Goal: Information Seeking & Learning: Check status

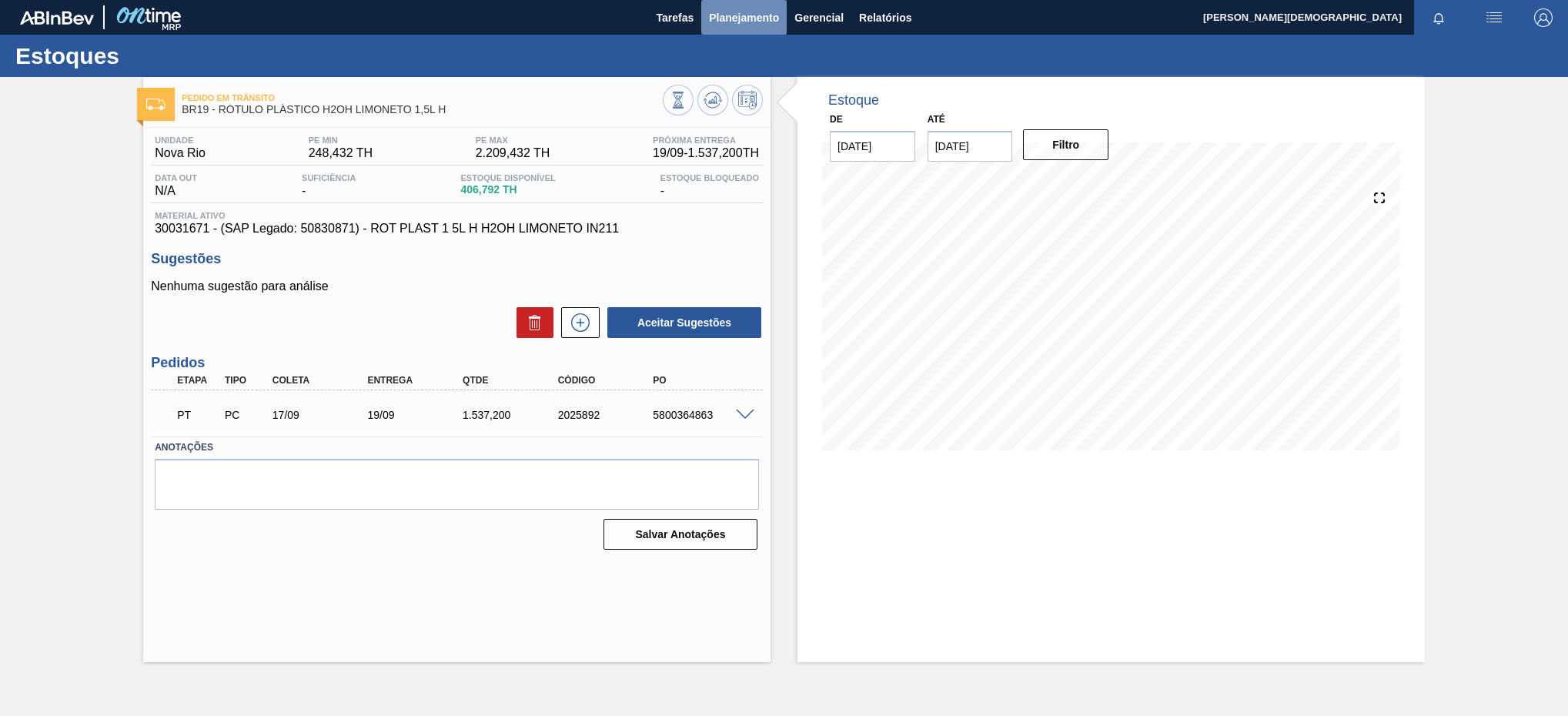
click at [769, 17] on span "Planejamento" at bounding box center [744, 18] width 70 height 19
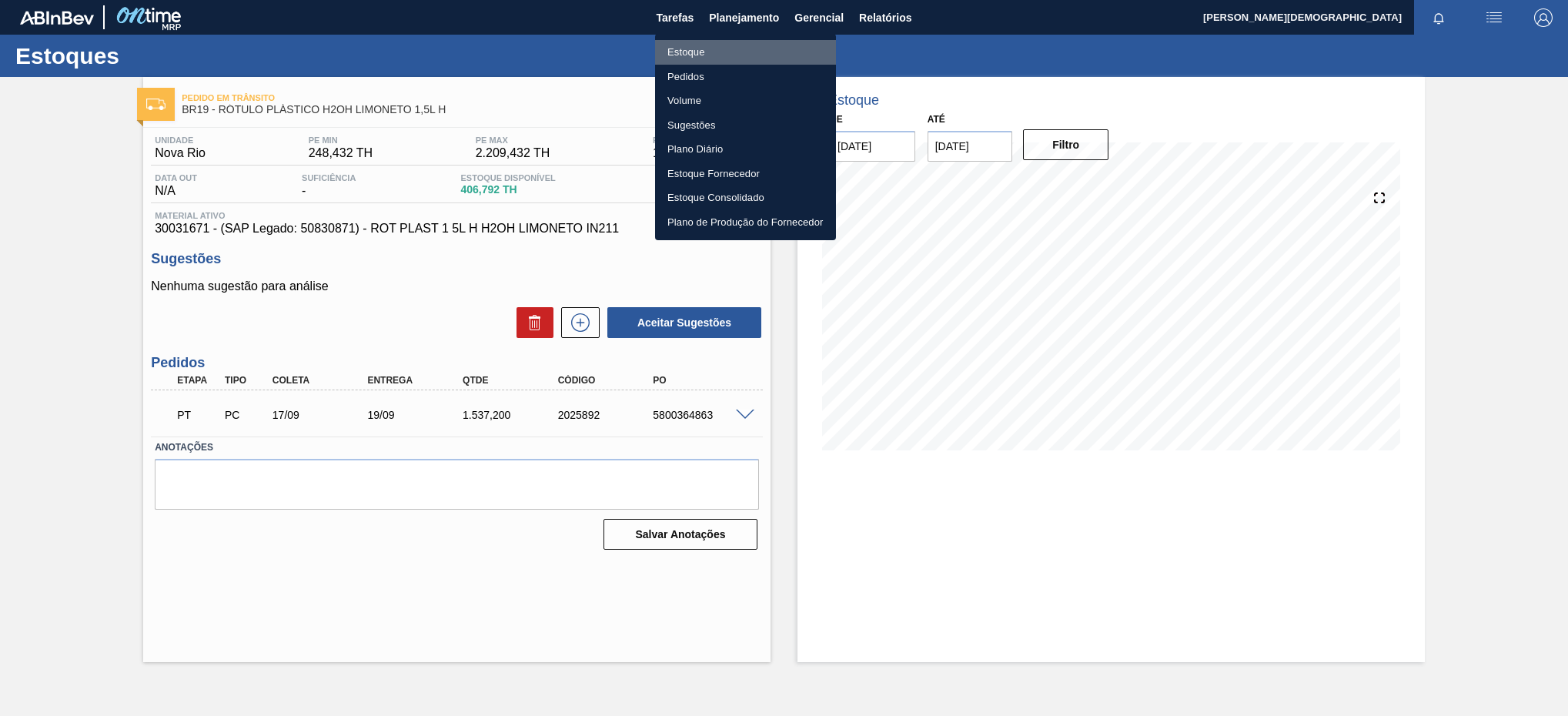
click at [810, 56] on li "Estoque" at bounding box center [745, 51] width 181 height 25
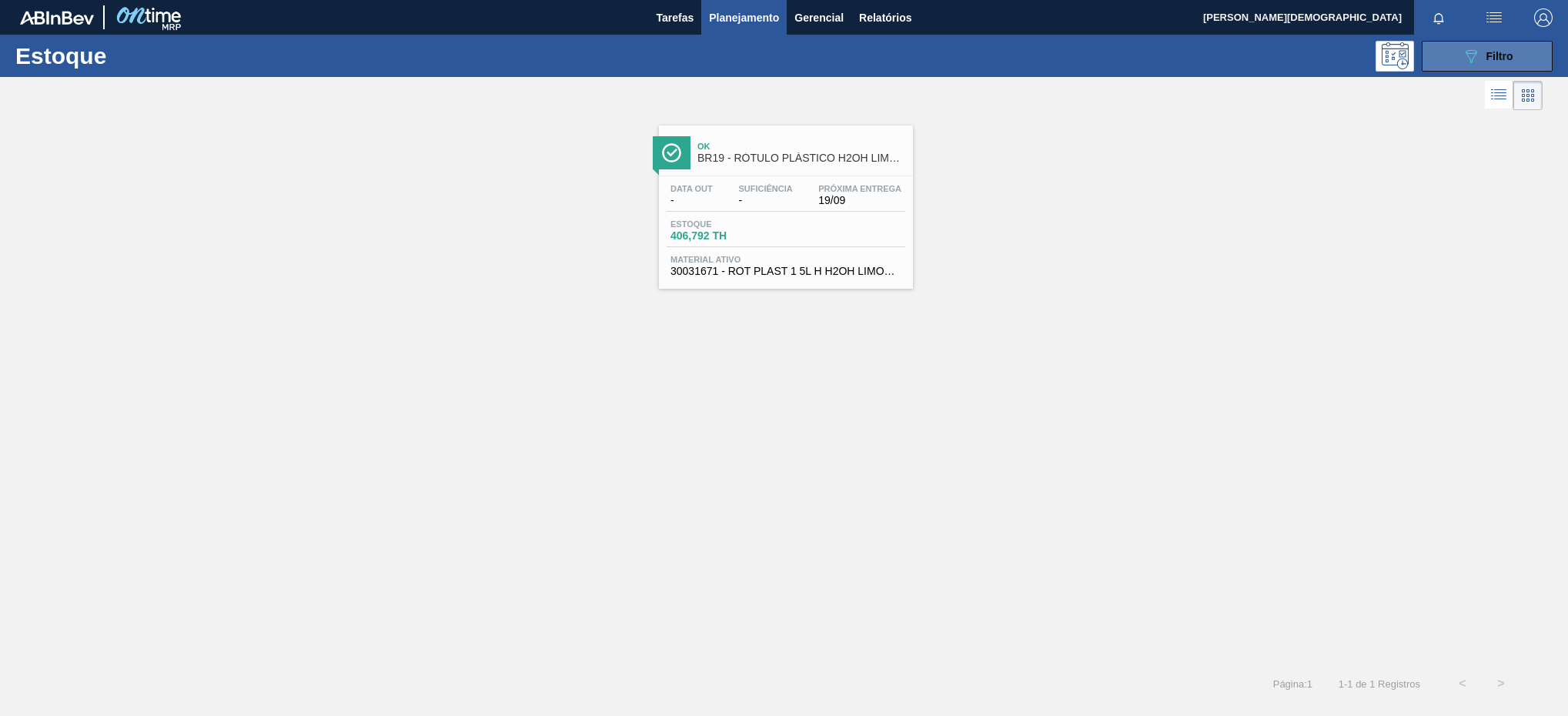
click at [1478, 58] on icon "089F7B8B-B2A5-4AFE-B5C0-19BA573D28AC" at bounding box center [1471, 55] width 19 height 19
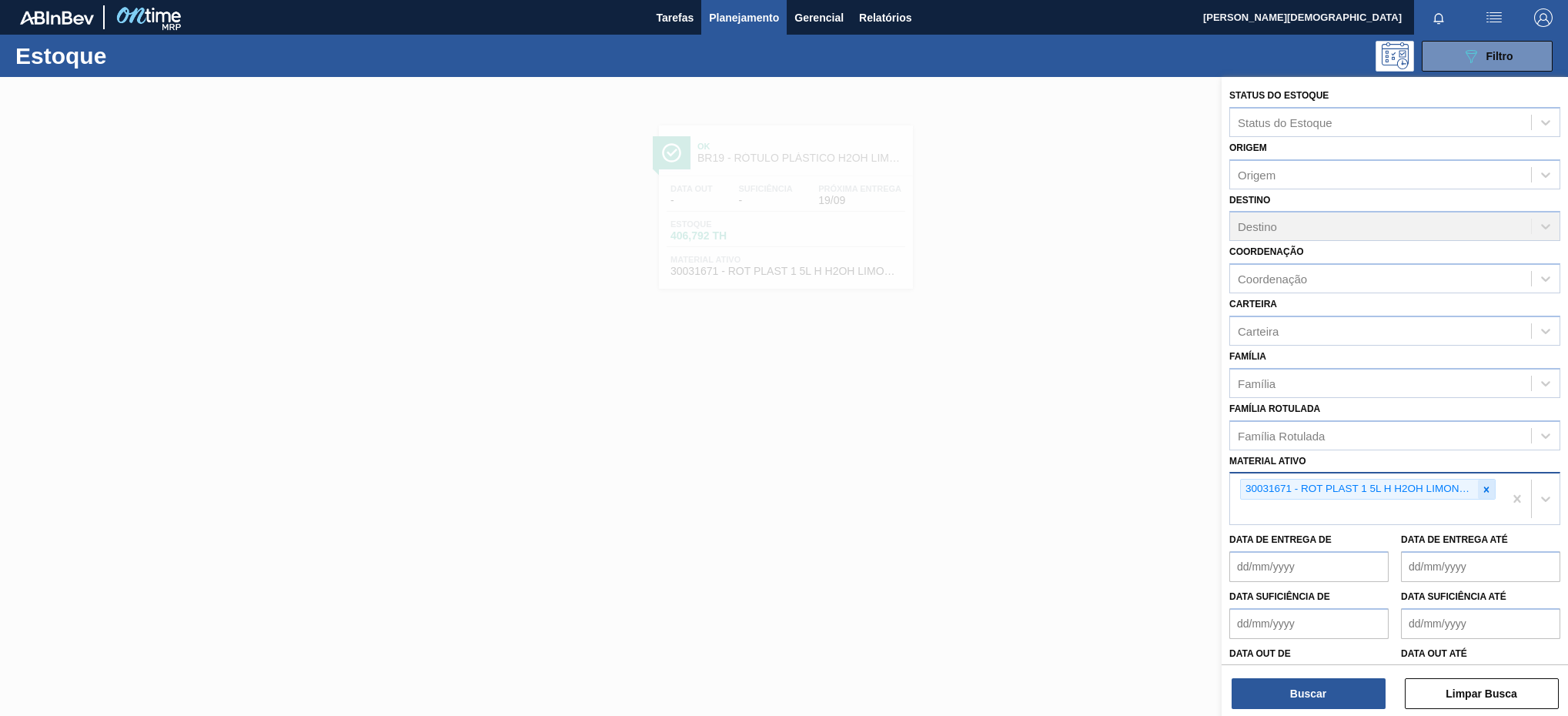
click at [1478, 488] on div at bounding box center [1486, 489] width 17 height 19
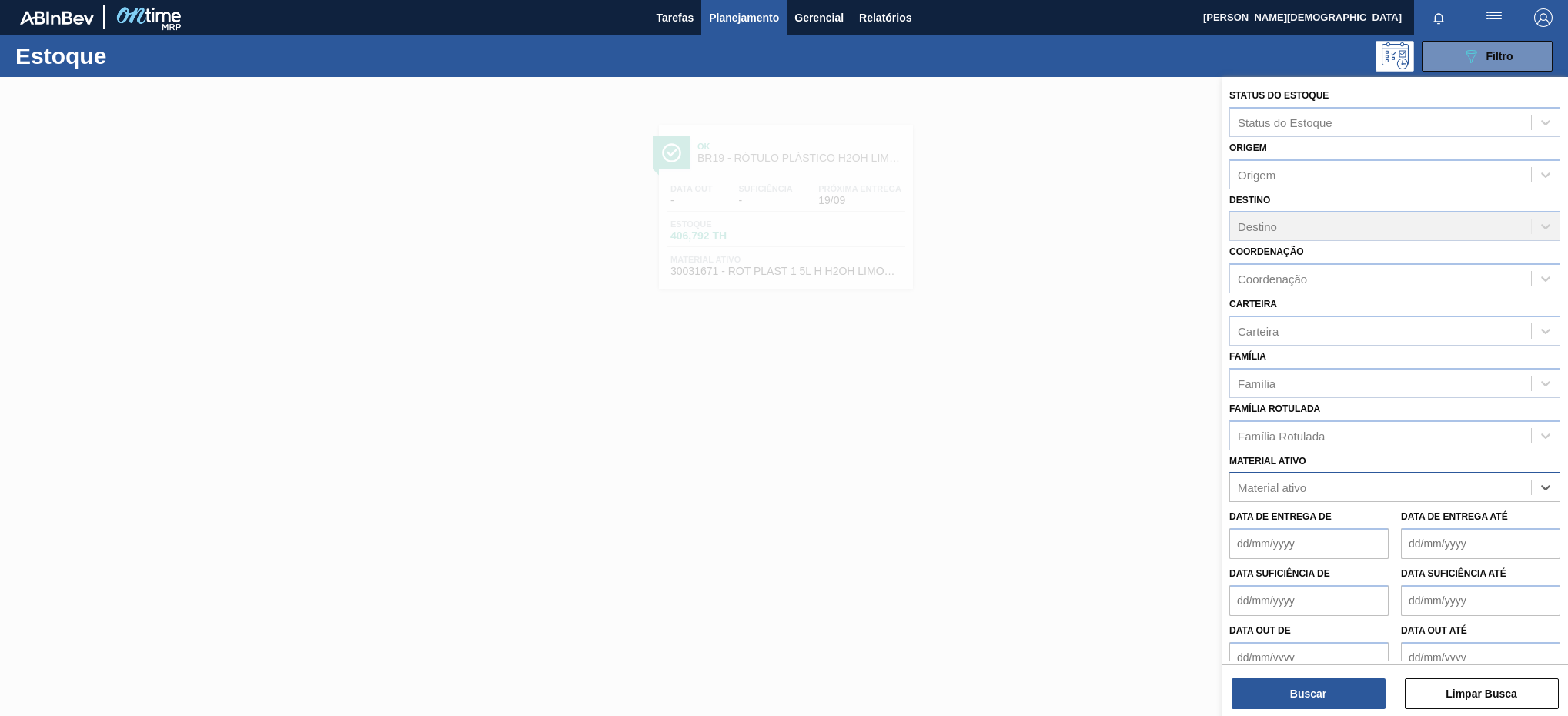
paste ativo "30003623"
type ativo "30003623"
click at [1460, 522] on div "30003623 - FILME STRETCH;500 MM;23 MICRA;;HISTRETCH" at bounding box center [1395, 525] width 331 height 29
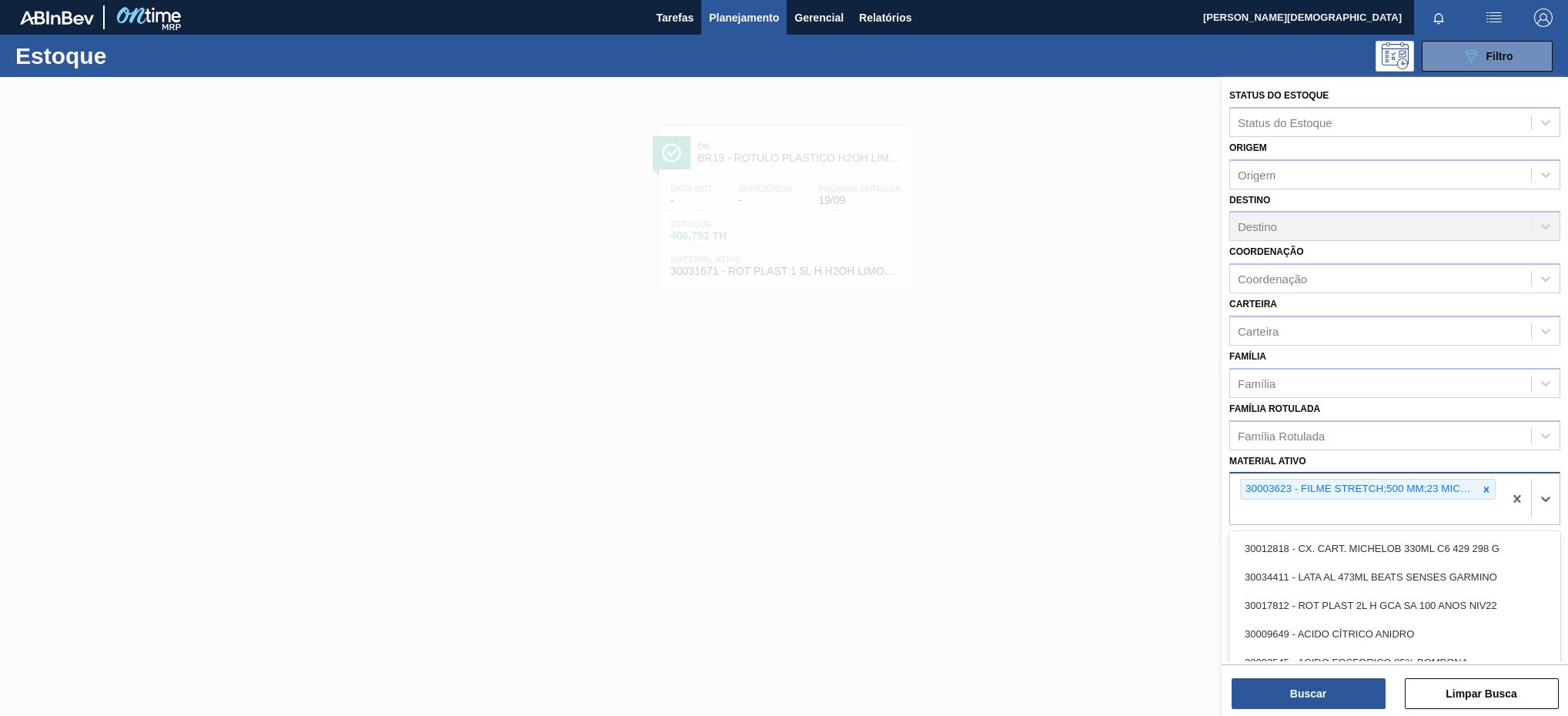
click at [1460, 522] on div "30003623 - FILME STRETCH;500 MM;23 MICRA;;HISTRETCH" at bounding box center [1366, 498] width 273 height 50
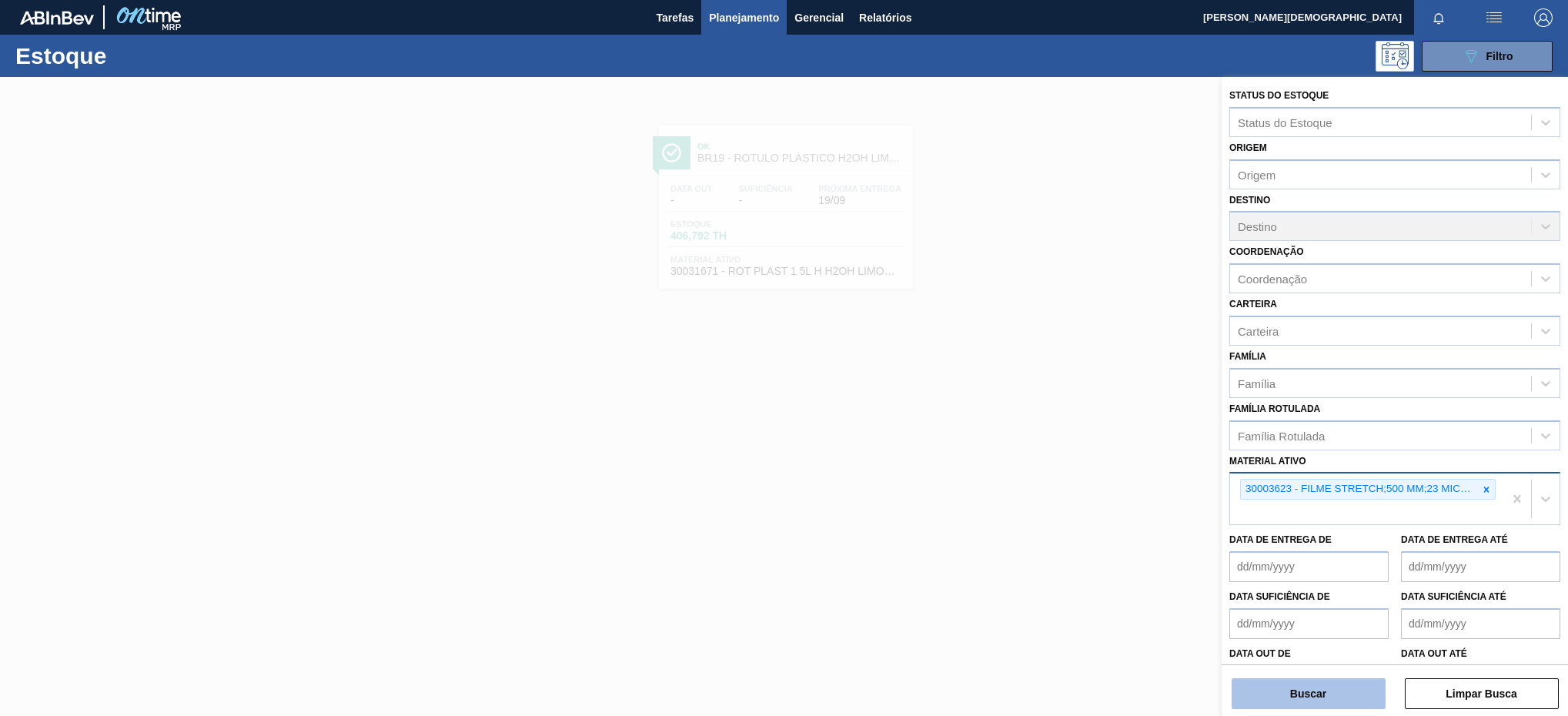
click at [1317, 686] on button "Buscar" at bounding box center [1309, 693] width 154 height 31
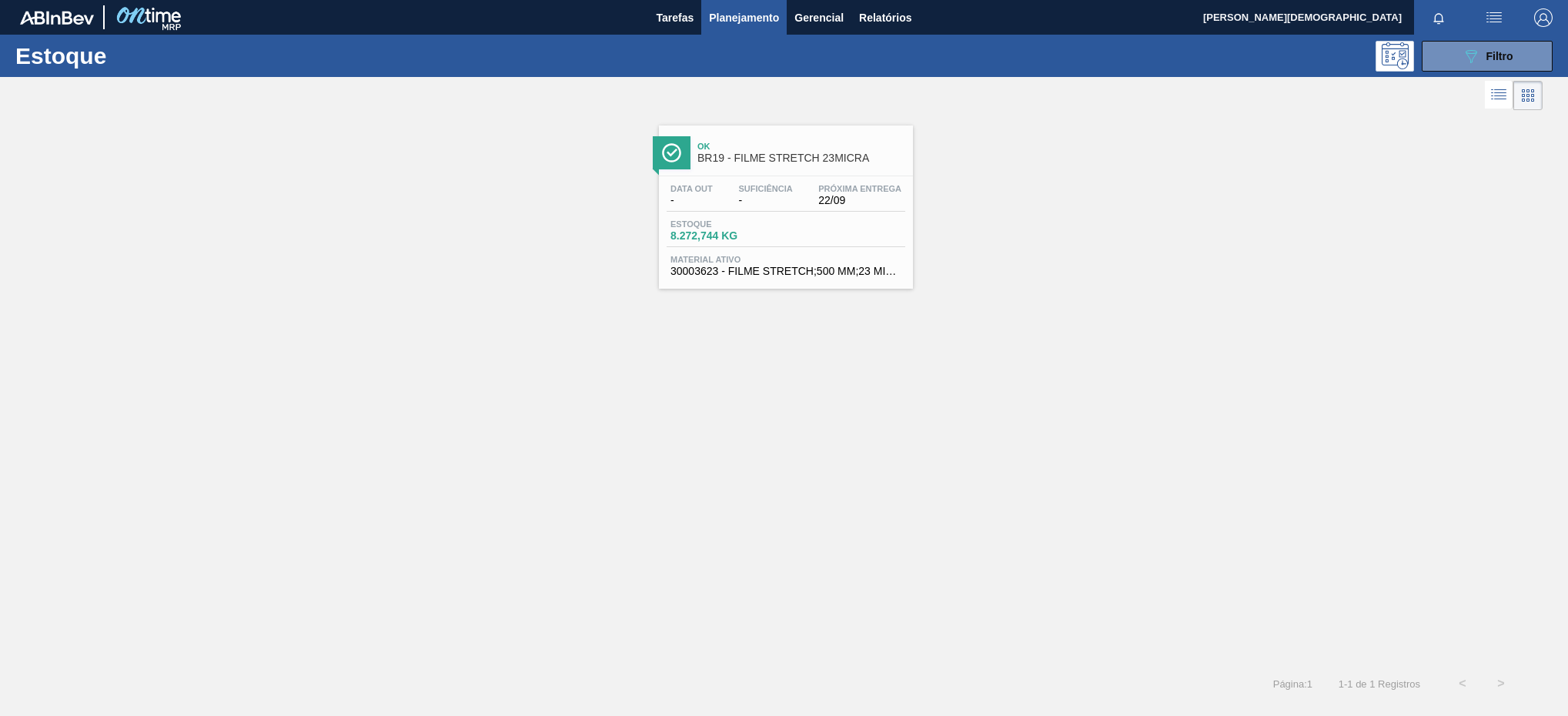
click at [777, 167] on div "Ok BR19 - FILME STRETCH 23MICRA" at bounding box center [801, 152] width 208 height 35
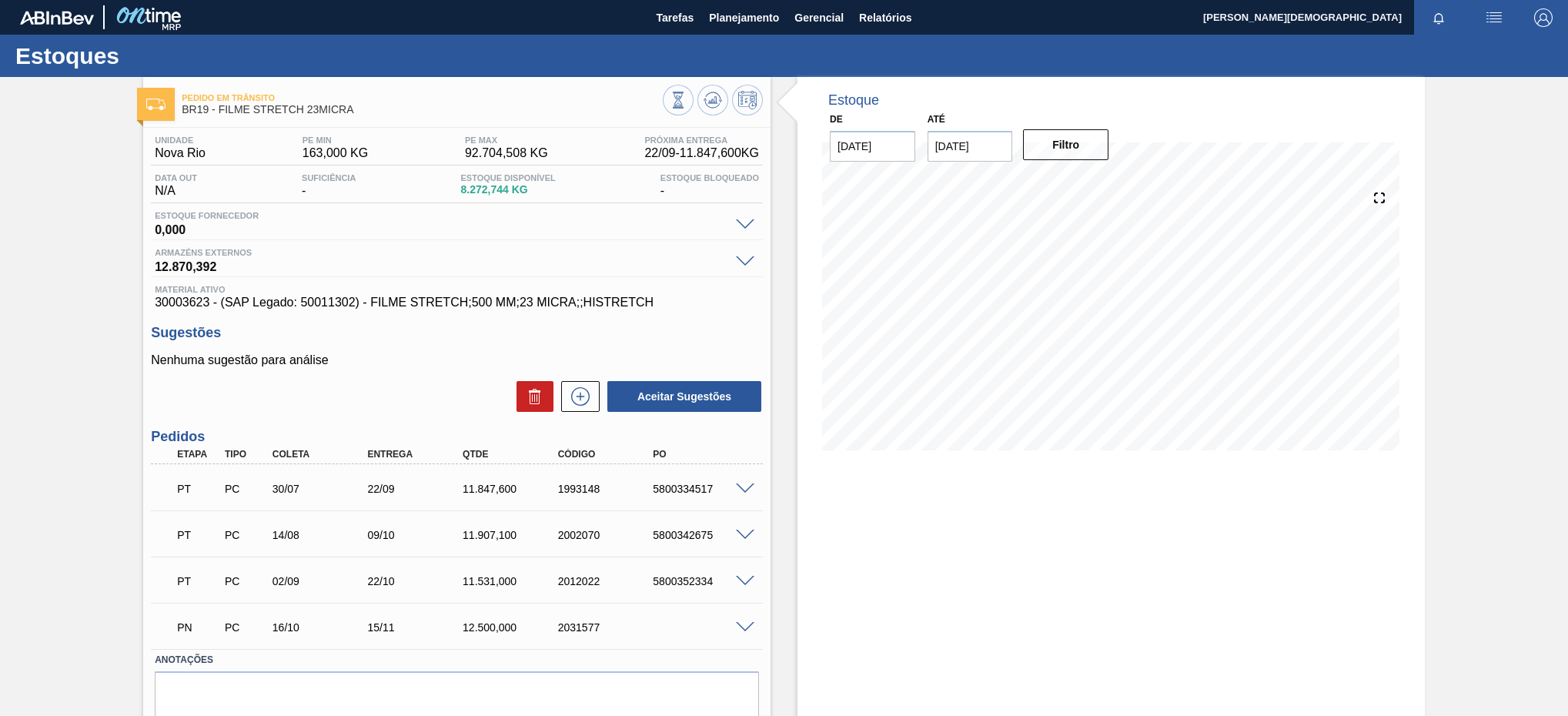
click at [751, 491] on span at bounding box center [745, 490] width 19 height 12
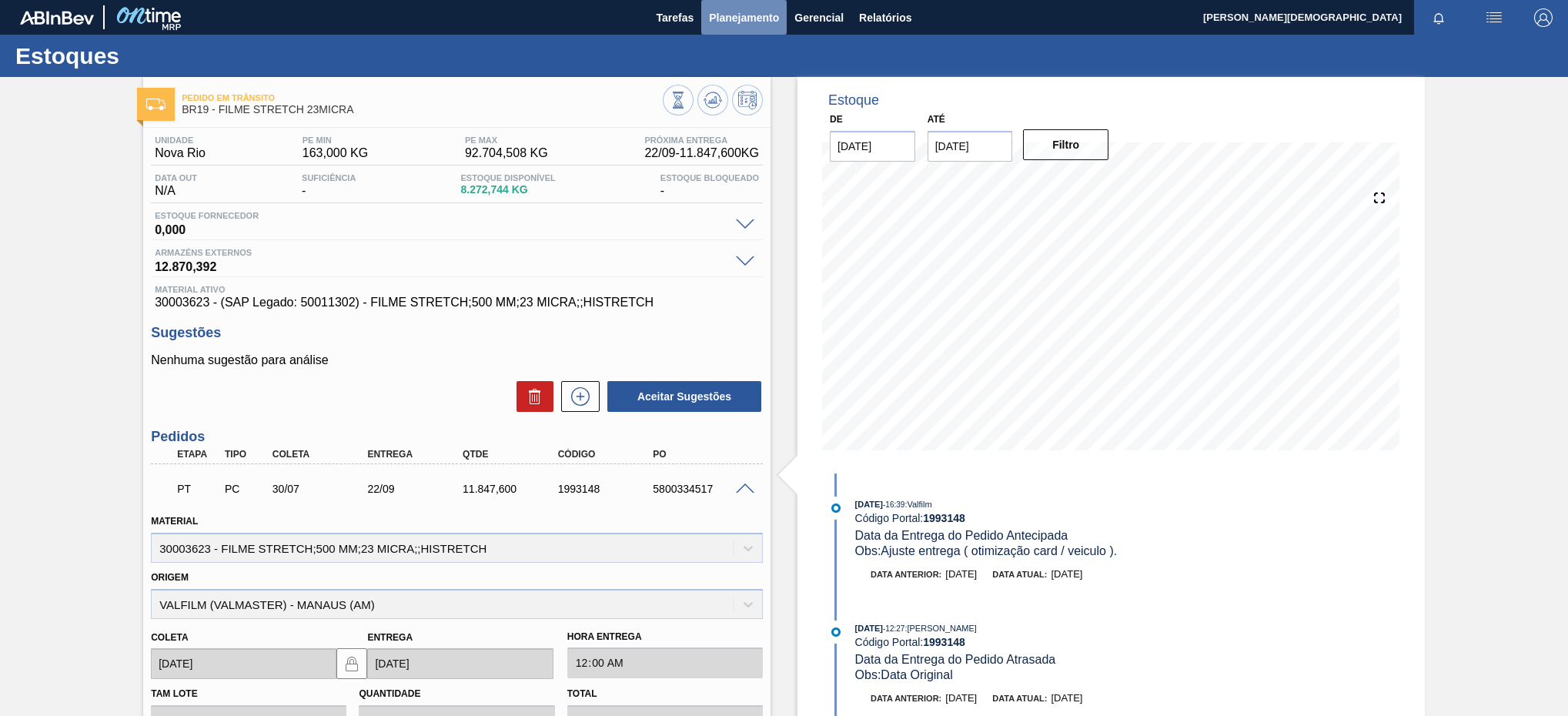
click at [776, 21] on span "Planejamento" at bounding box center [744, 18] width 70 height 19
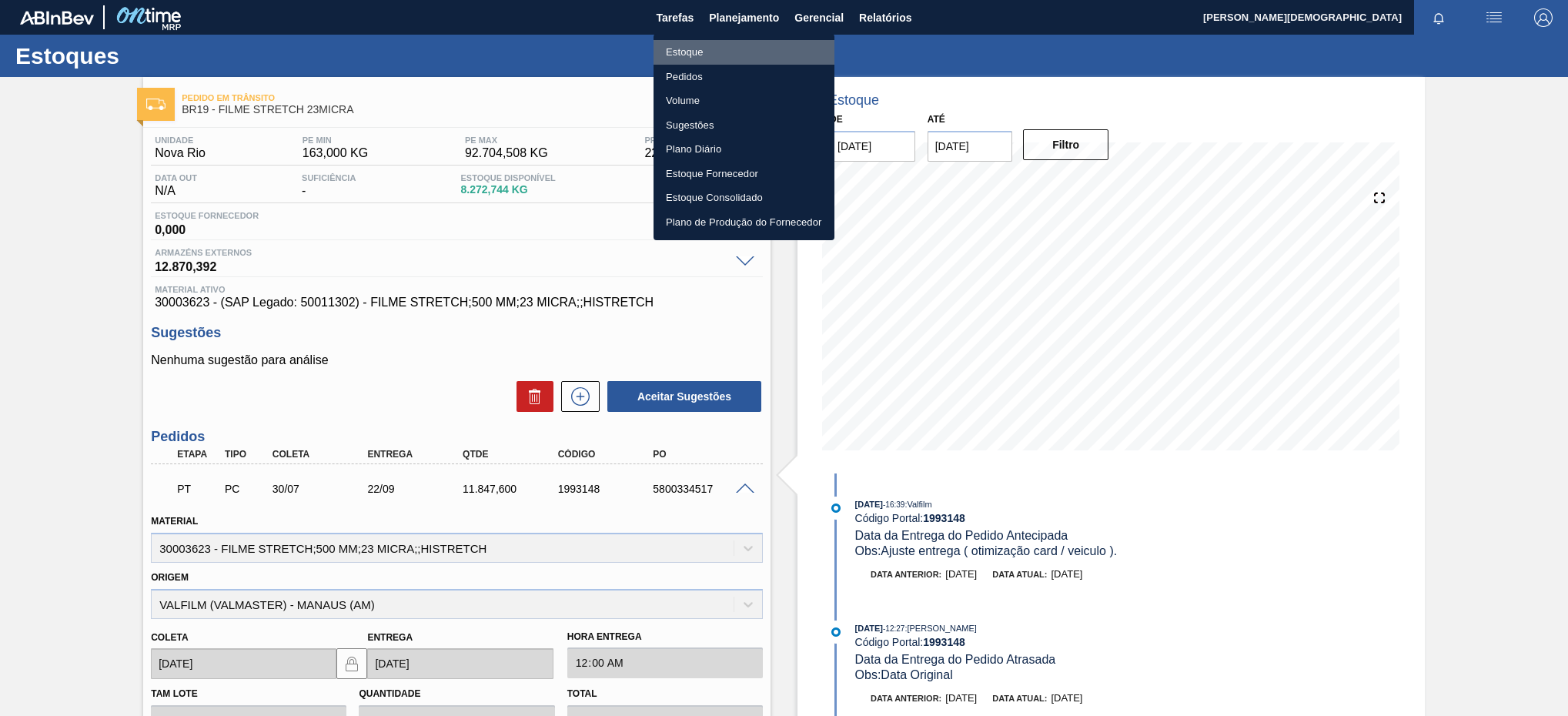
click at [758, 53] on li "Estoque" at bounding box center [744, 51] width 181 height 25
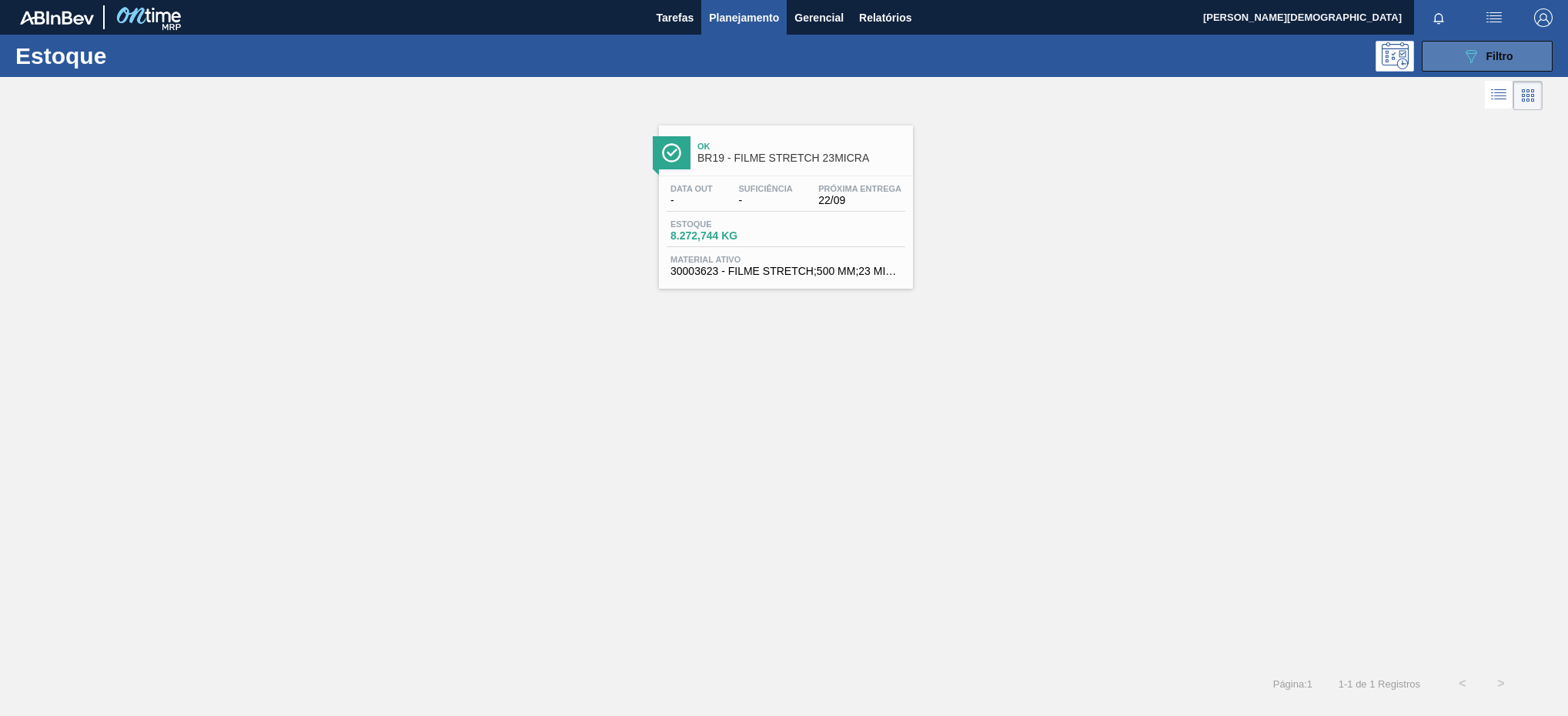
click at [1490, 67] on button "089F7B8B-B2A5-4AFE-B5C0-19BA573D28AC Filtro" at bounding box center [1487, 55] width 131 height 31
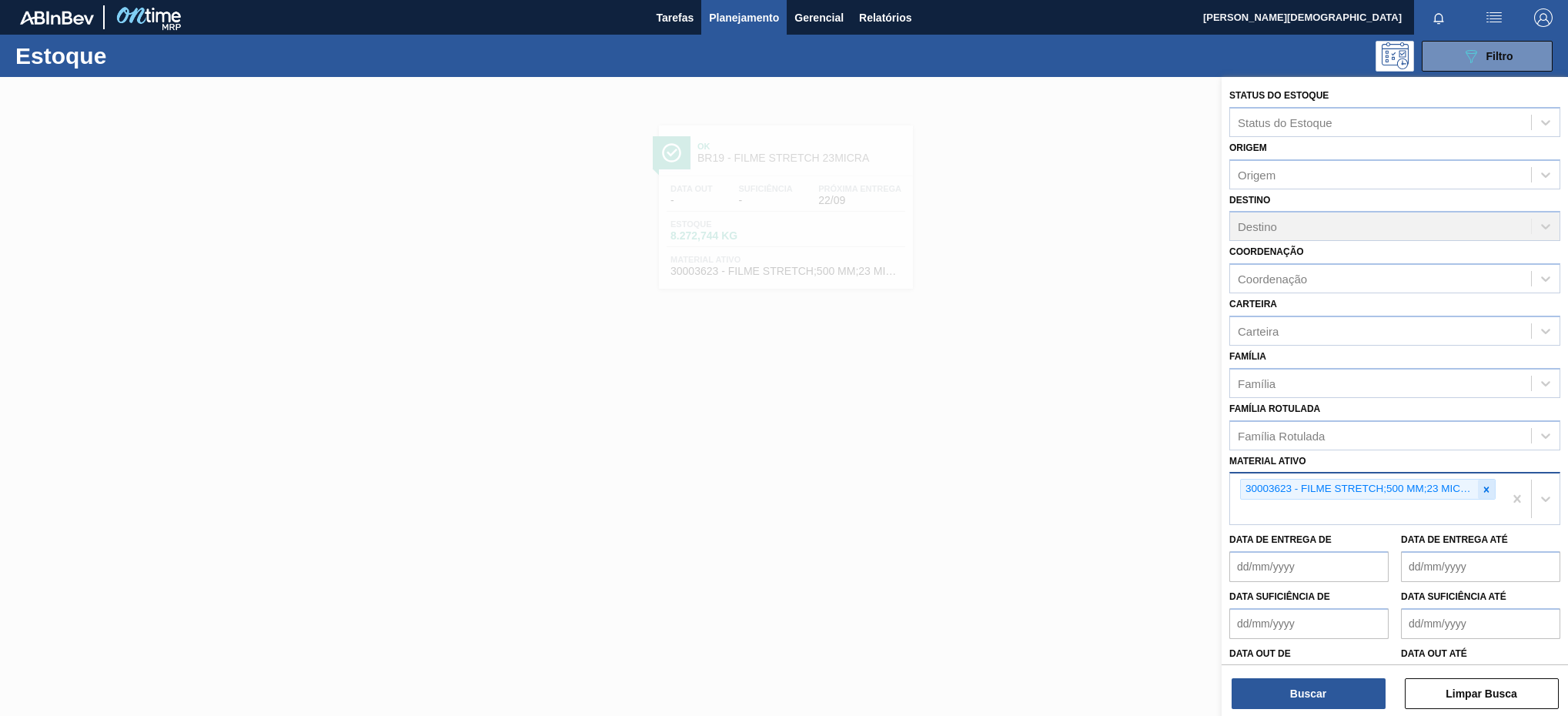
click at [1488, 494] on icon at bounding box center [1486, 489] width 11 height 11
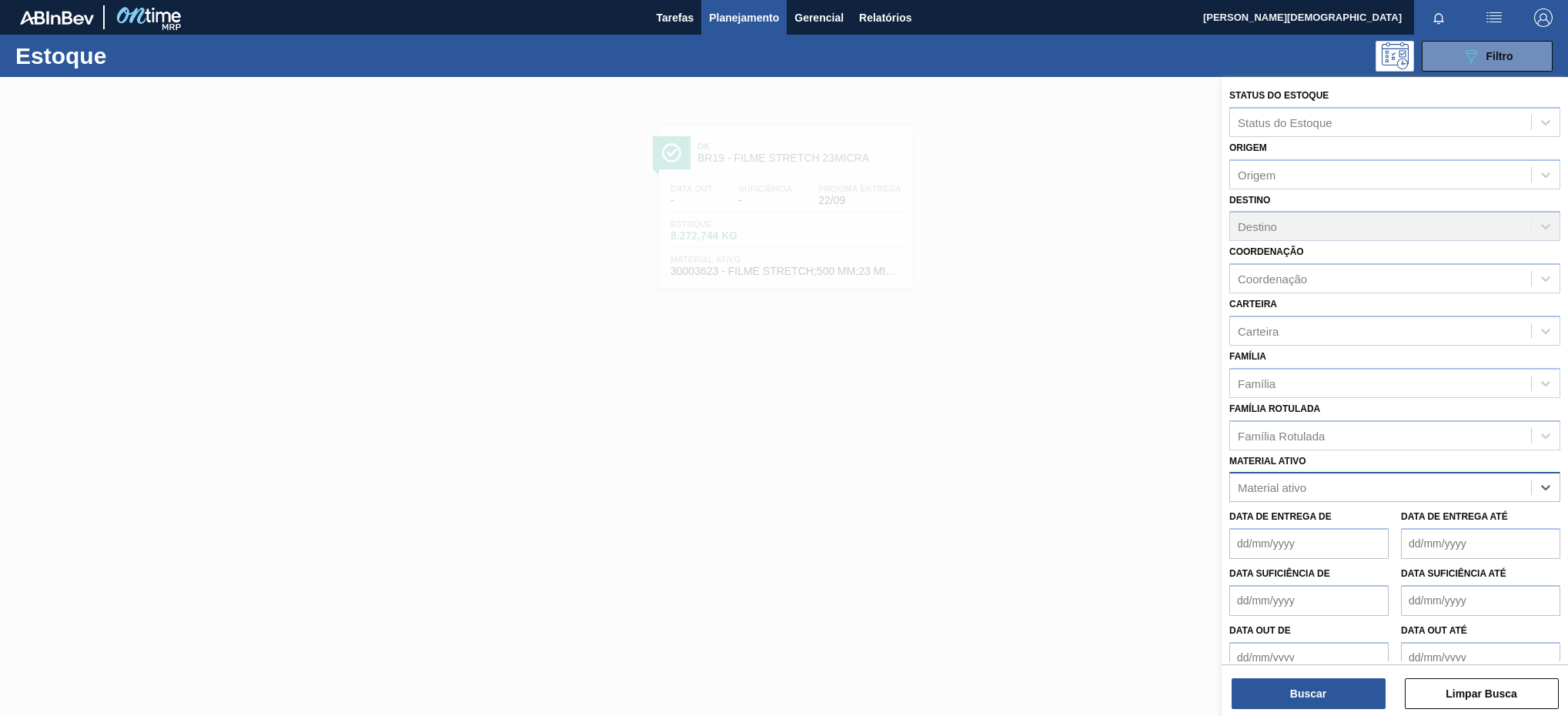
paste ativo "30003696"
type ativo "30003696"
click at [1460, 536] on div "30003696 - TAMPA PLAST INJECAP H2OH LIMAO S/LINER" at bounding box center [1395, 525] width 331 height 29
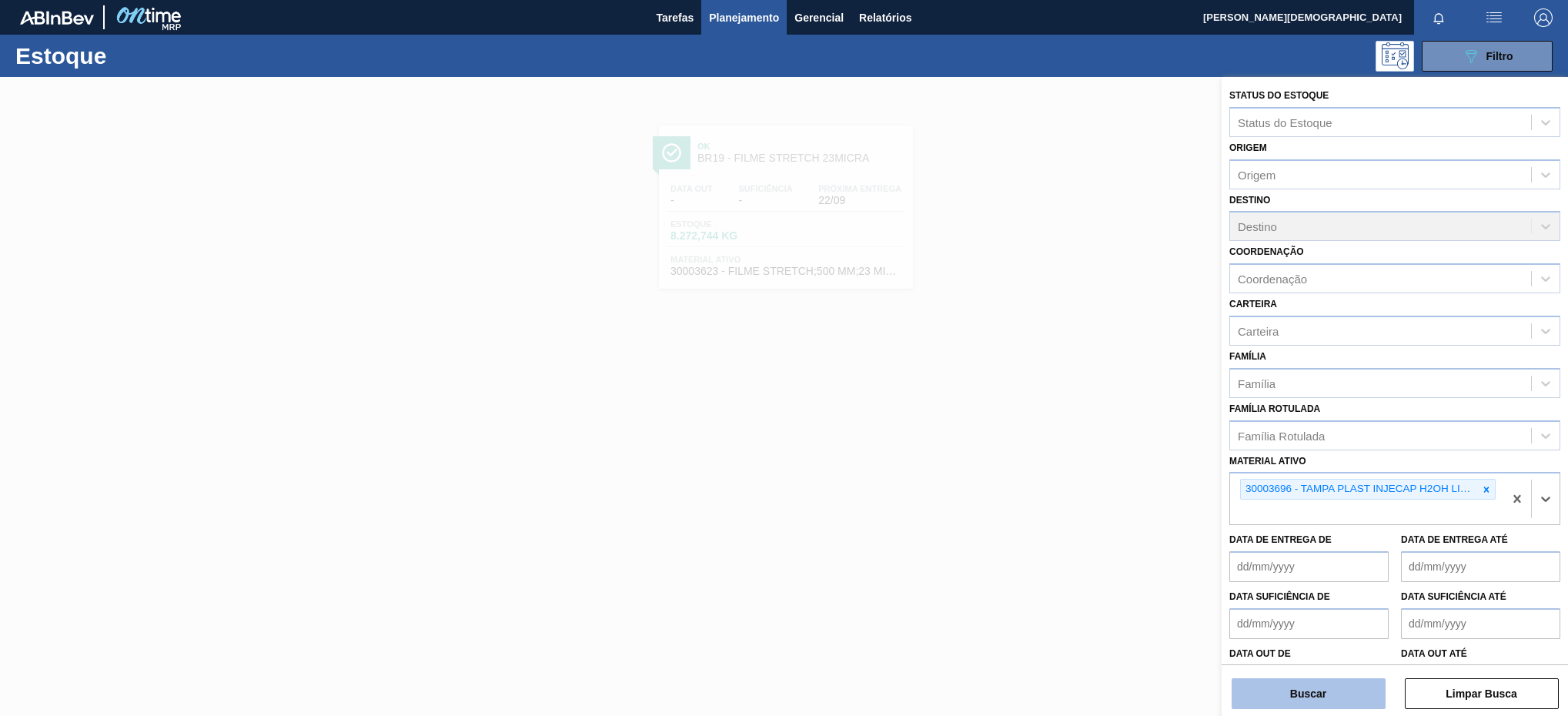
click at [1337, 699] on button "Buscar" at bounding box center [1309, 693] width 154 height 31
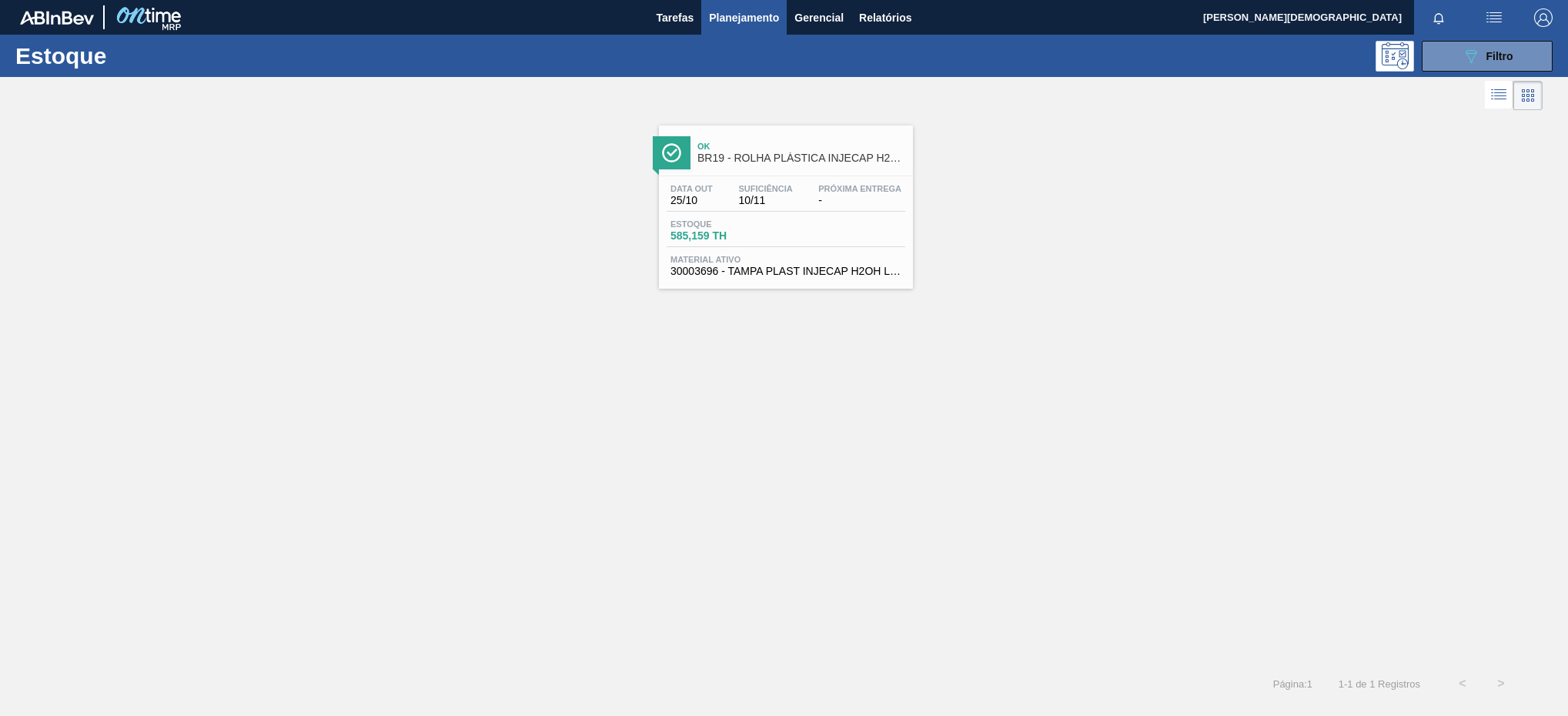
click at [852, 216] on div "Data [DATE] Suficiência 10/11 Próxima Entrega - Estoque 585,159 TH Material ati…" at bounding box center [785, 228] width 254 height 105
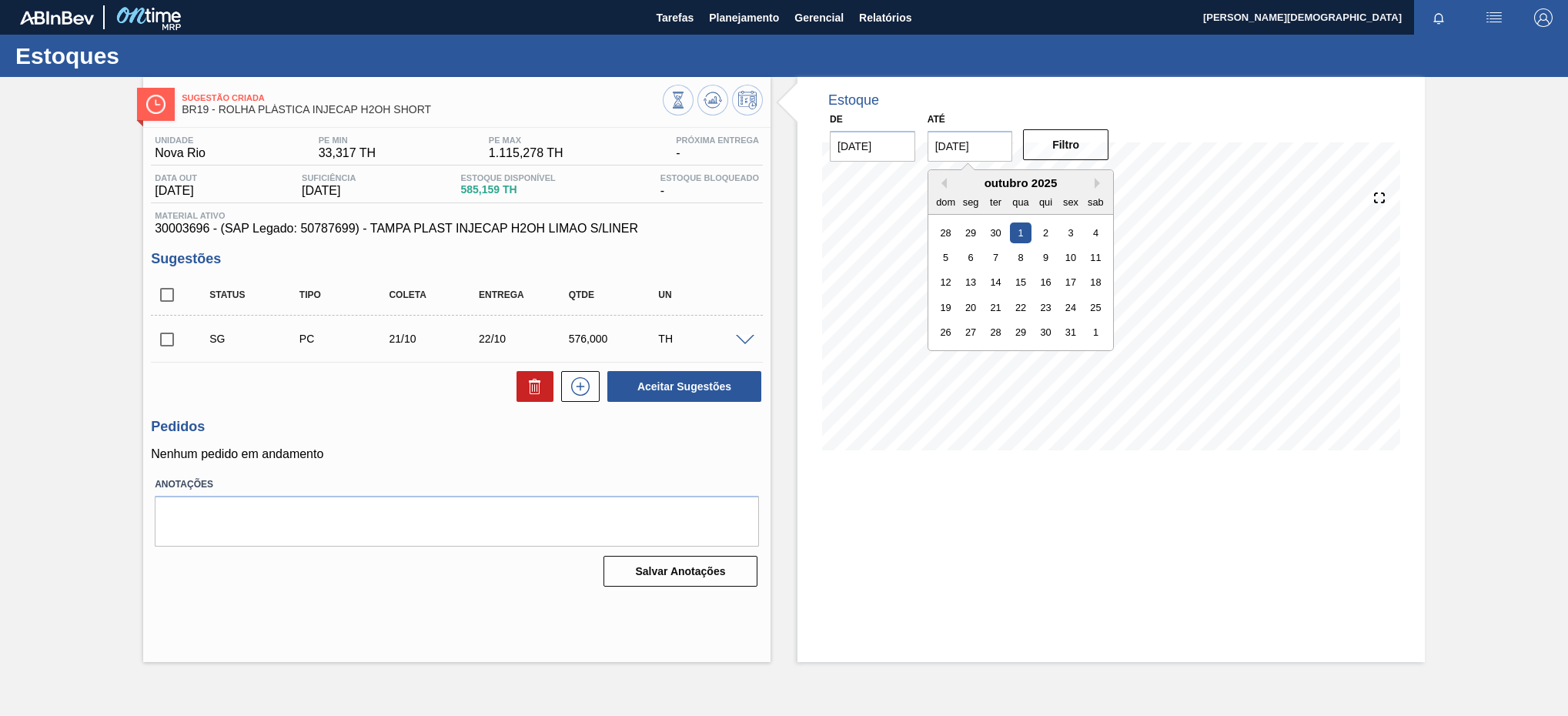
click at [955, 144] on input "[DATE]" at bounding box center [970, 145] width 85 height 31
click at [1074, 333] on div "31" at bounding box center [1070, 331] width 21 height 21
type input "[DATE]"
click at [1076, 151] on button "Filtro" at bounding box center [1065, 144] width 85 height 31
click at [728, 337] on div "TH" at bounding box center [704, 338] width 101 height 12
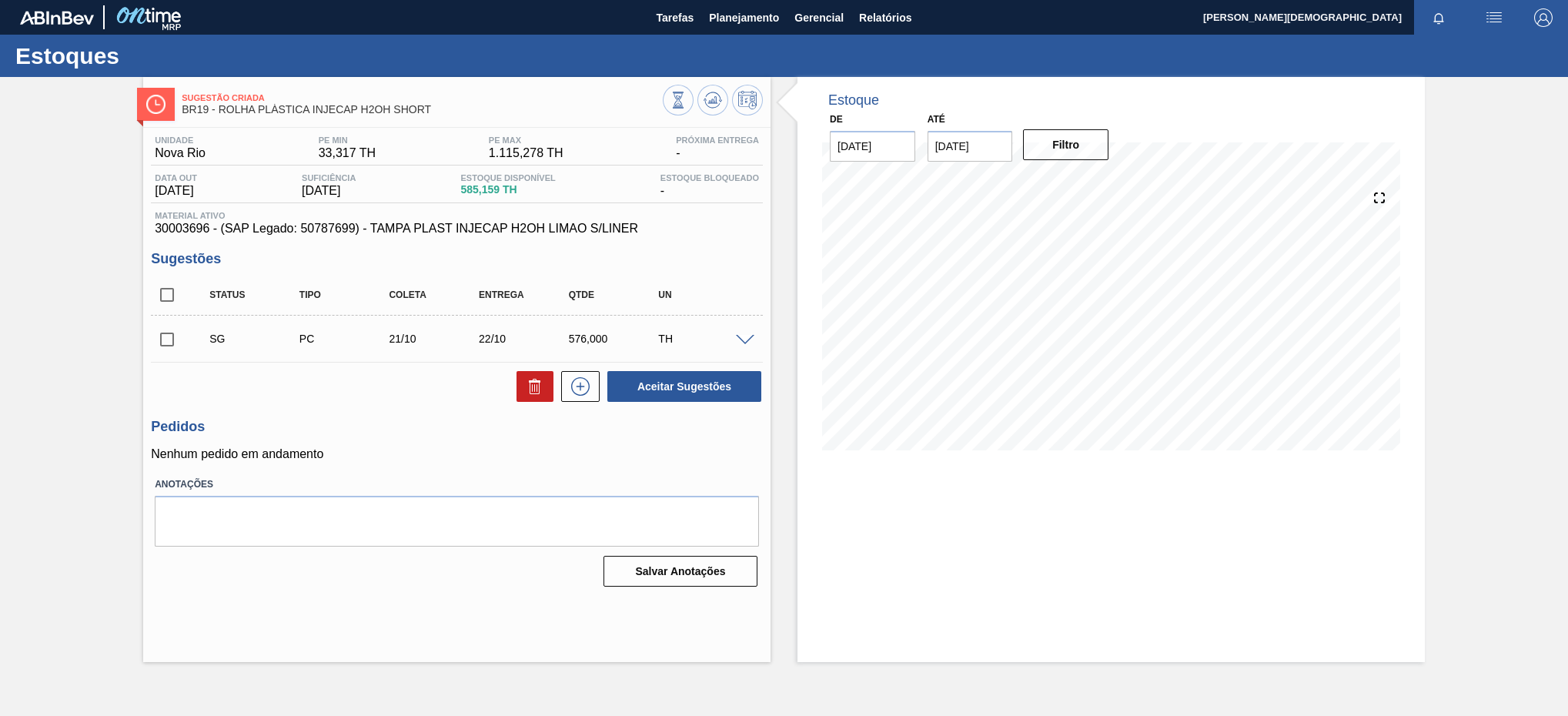
drag, startPoint x: 756, startPoint y: 346, endPoint x: 746, endPoint y: 340, distance: 11.7
click at [746, 340] on div at bounding box center [747, 339] width 31 height 12
click at [746, 340] on span at bounding box center [745, 340] width 19 height 12
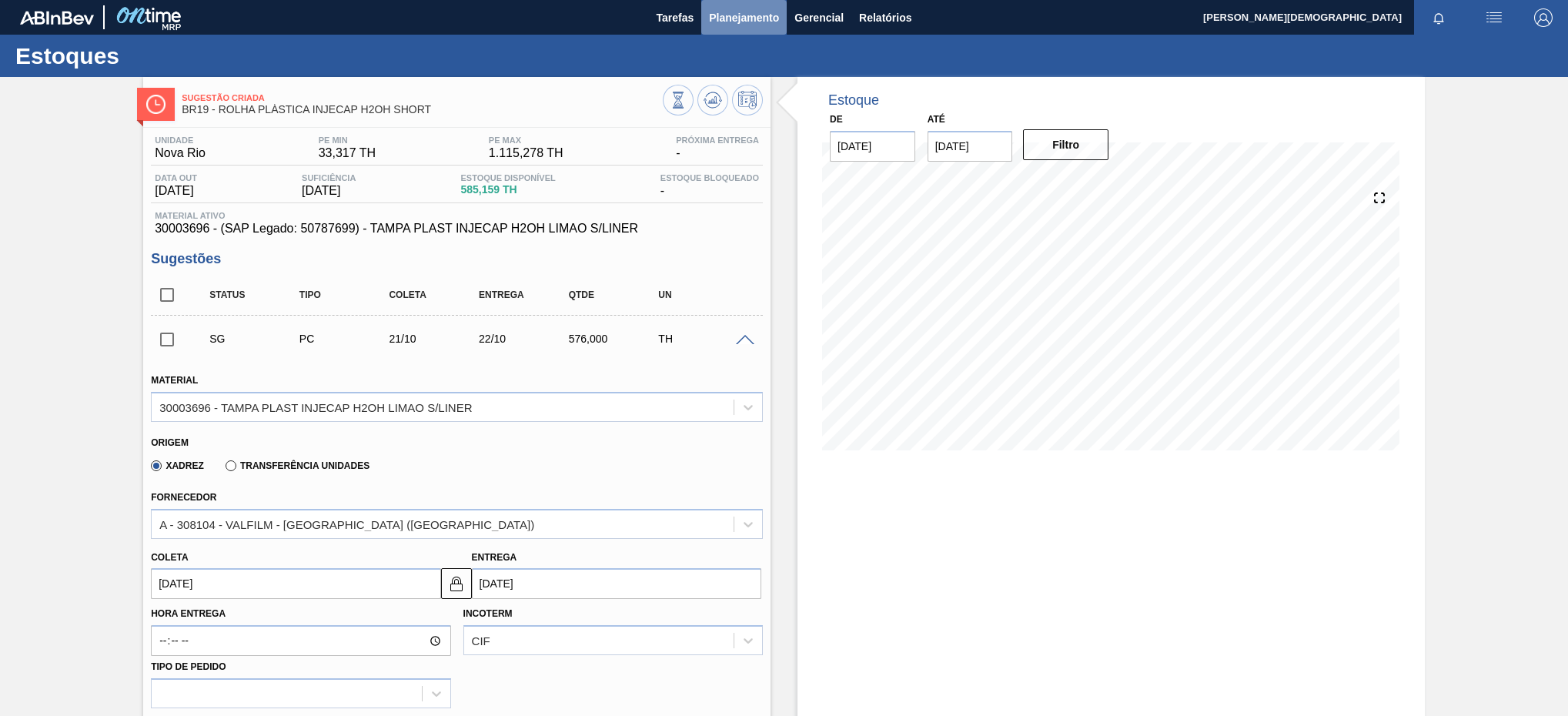
click at [761, 9] on span "Planejamento" at bounding box center [744, 18] width 70 height 19
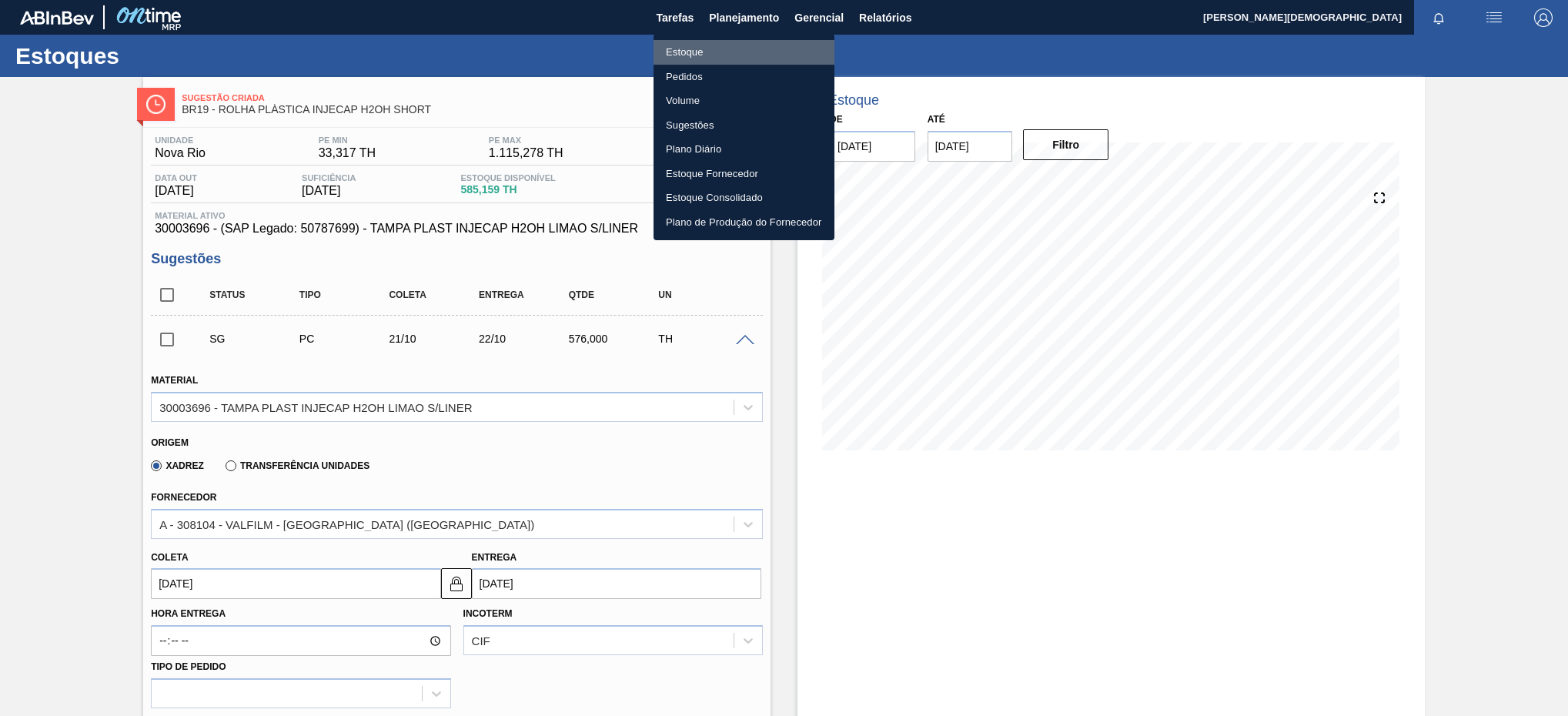
click at [782, 58] on li "Estoque" at bounding box center [744, 51] width 181 height 25
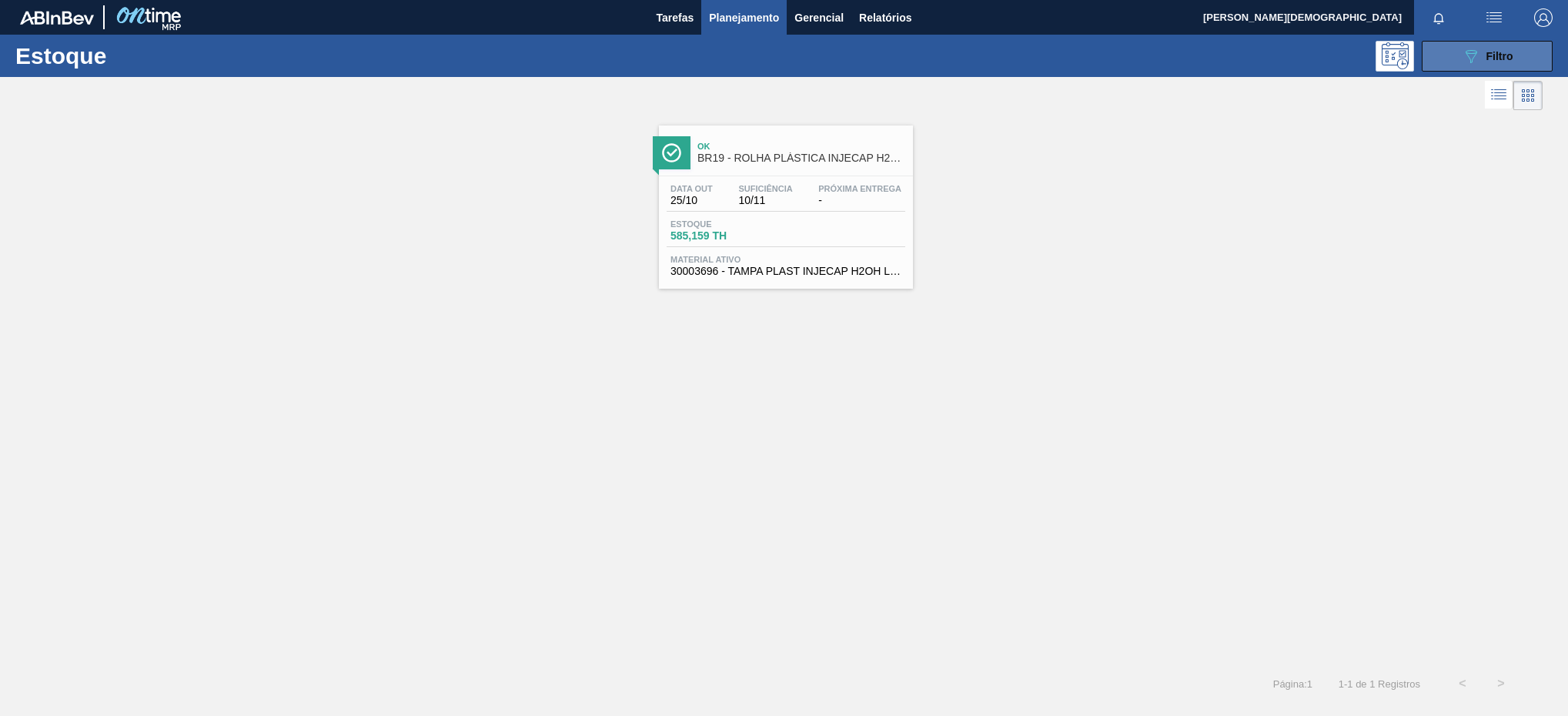
click at [1466, 69] on button "089F7B8B-B2A5-4AFE-B5C0-19BA573D28AC Filtro" at bounding box center [1487, 55] width 131 height 31
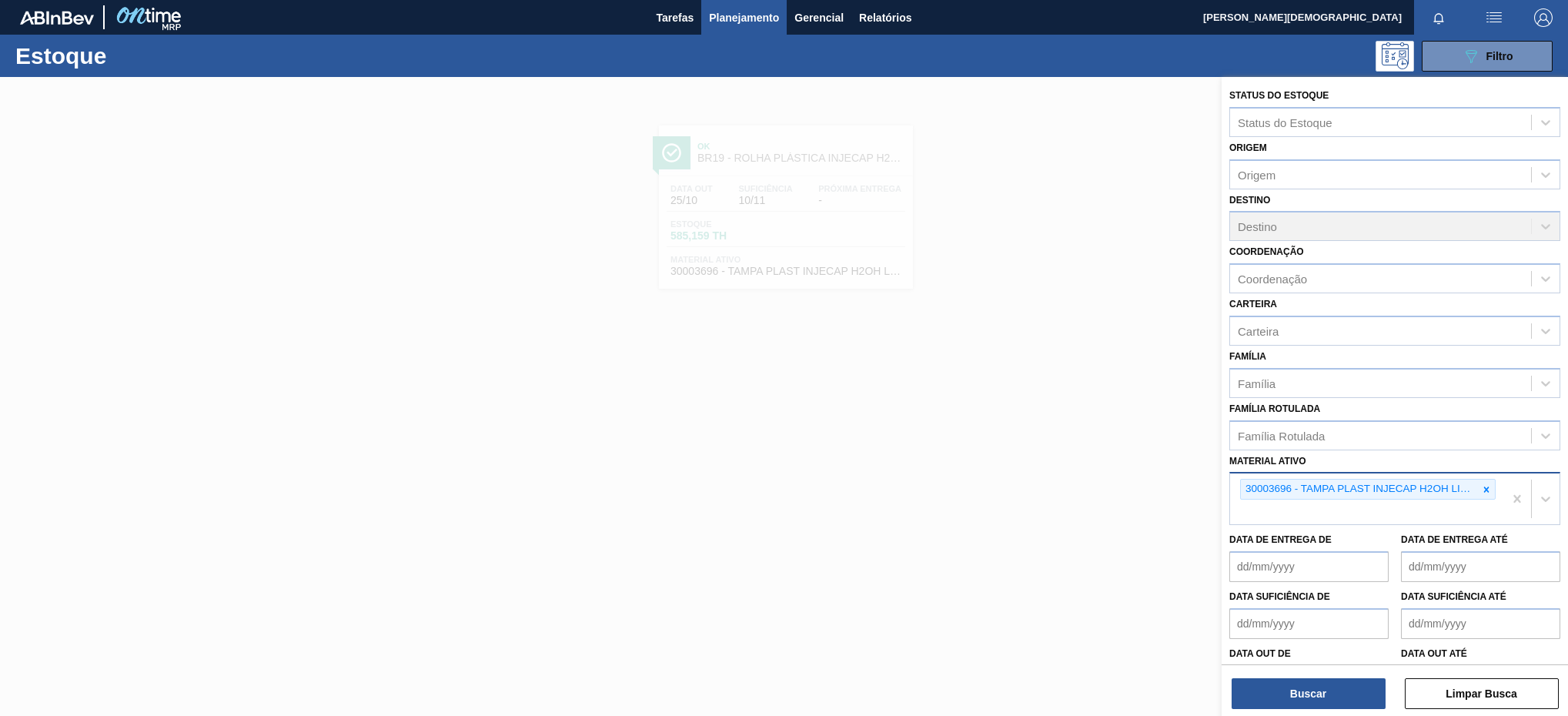
click at [1493, 492] on div "30003696 - TAMPA PLAST INJECAP H2OH LIMAO S/LINER" at bounding box center [1368, 489] width 255 height 21
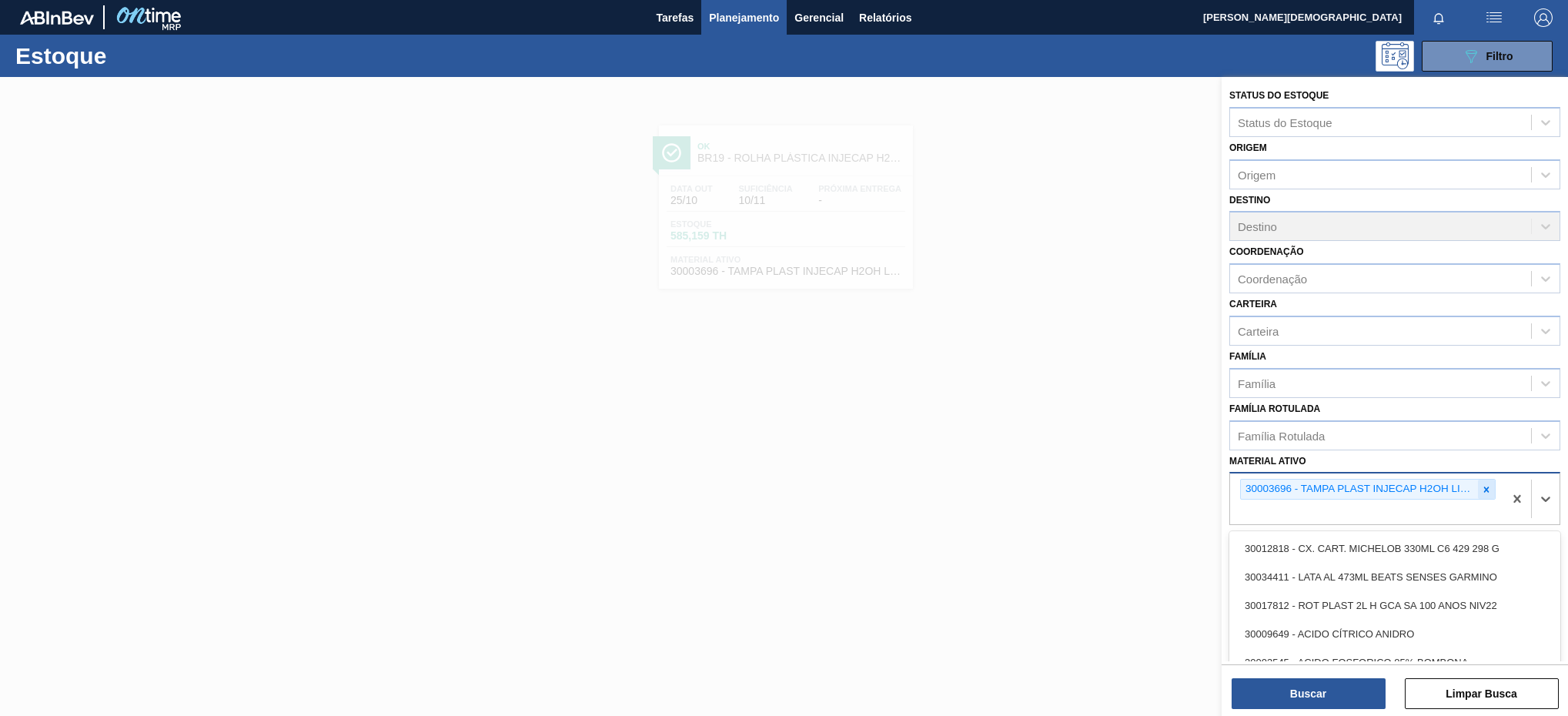
click at [1481, 492] on icon at bounding box center [1486, 489] width 11 height 11
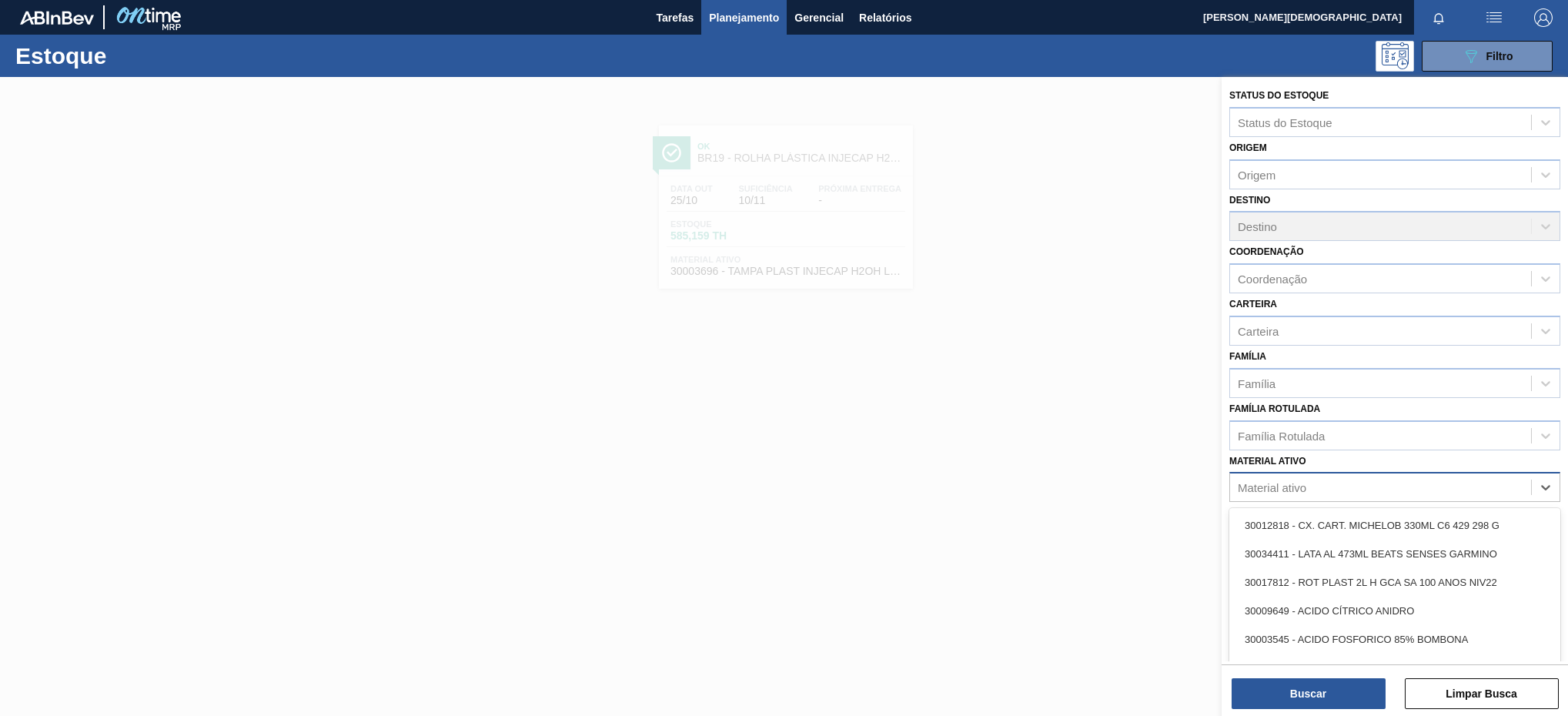
paste ativo "30031671"
type ativo "30031671"
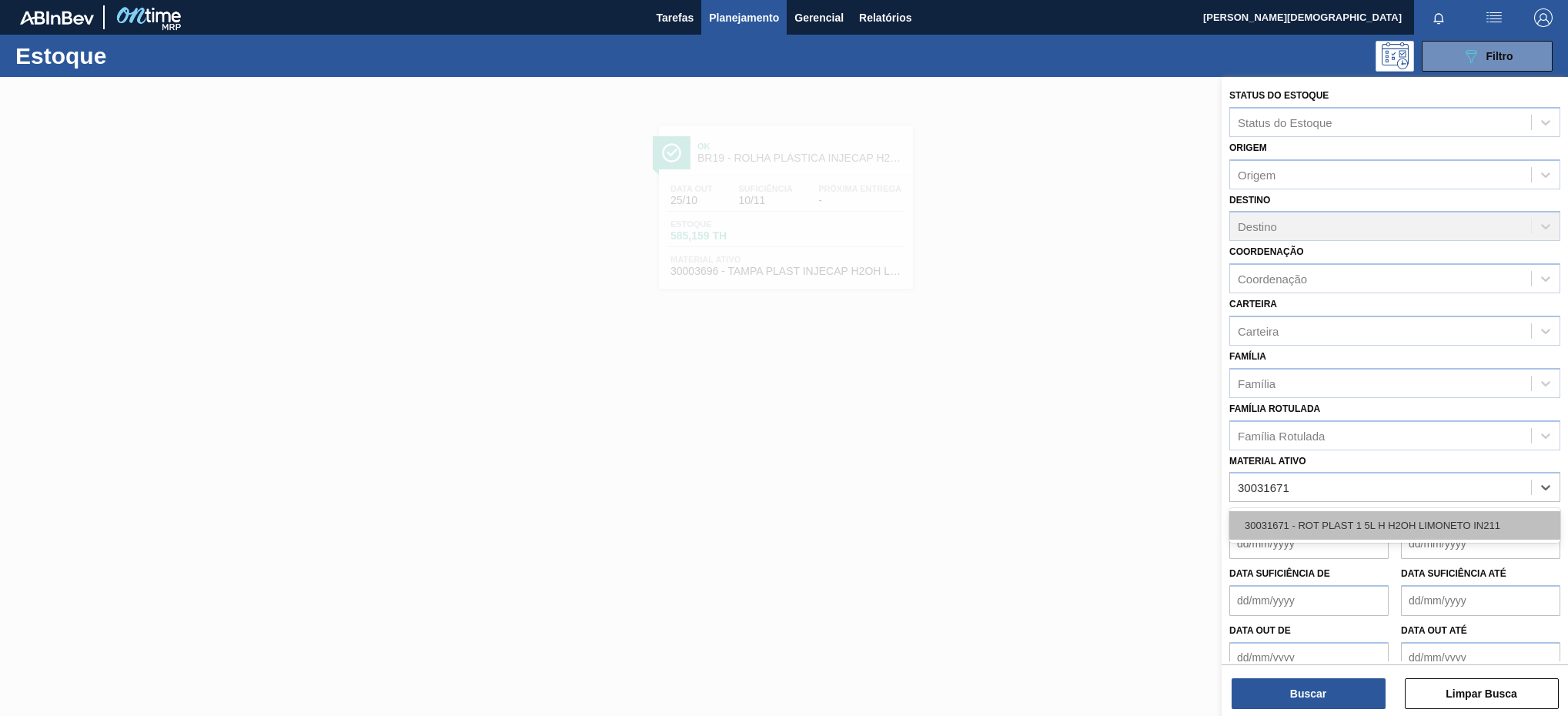
click at [1452, 515] on div "30031671 - ROT PLAST 1 5L H H2OH LIMONETO IN211" at bounding box center [1395, 525] width 331 height 29
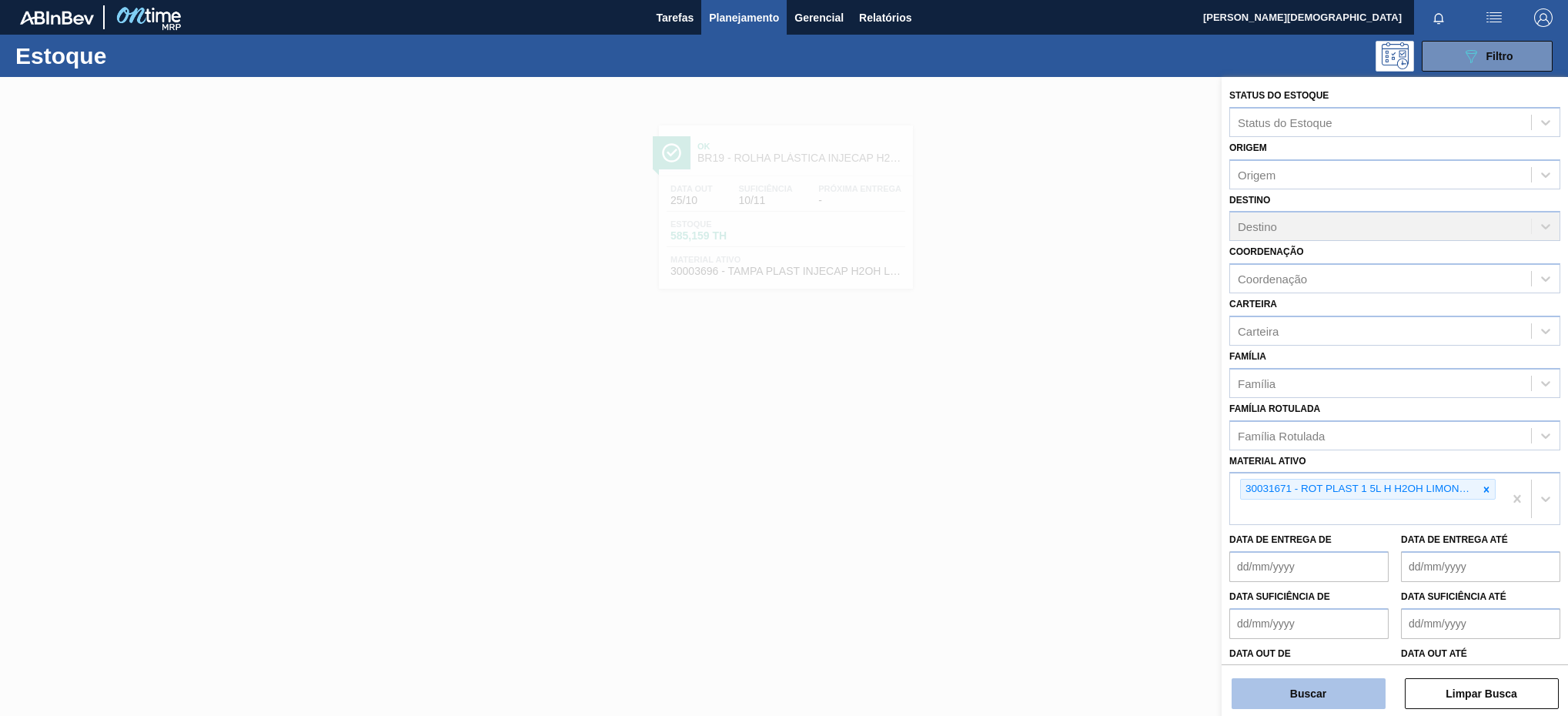
click at [1351, 699] on button "Buscar" at bounding box center [1309, 693] width 154 height 31
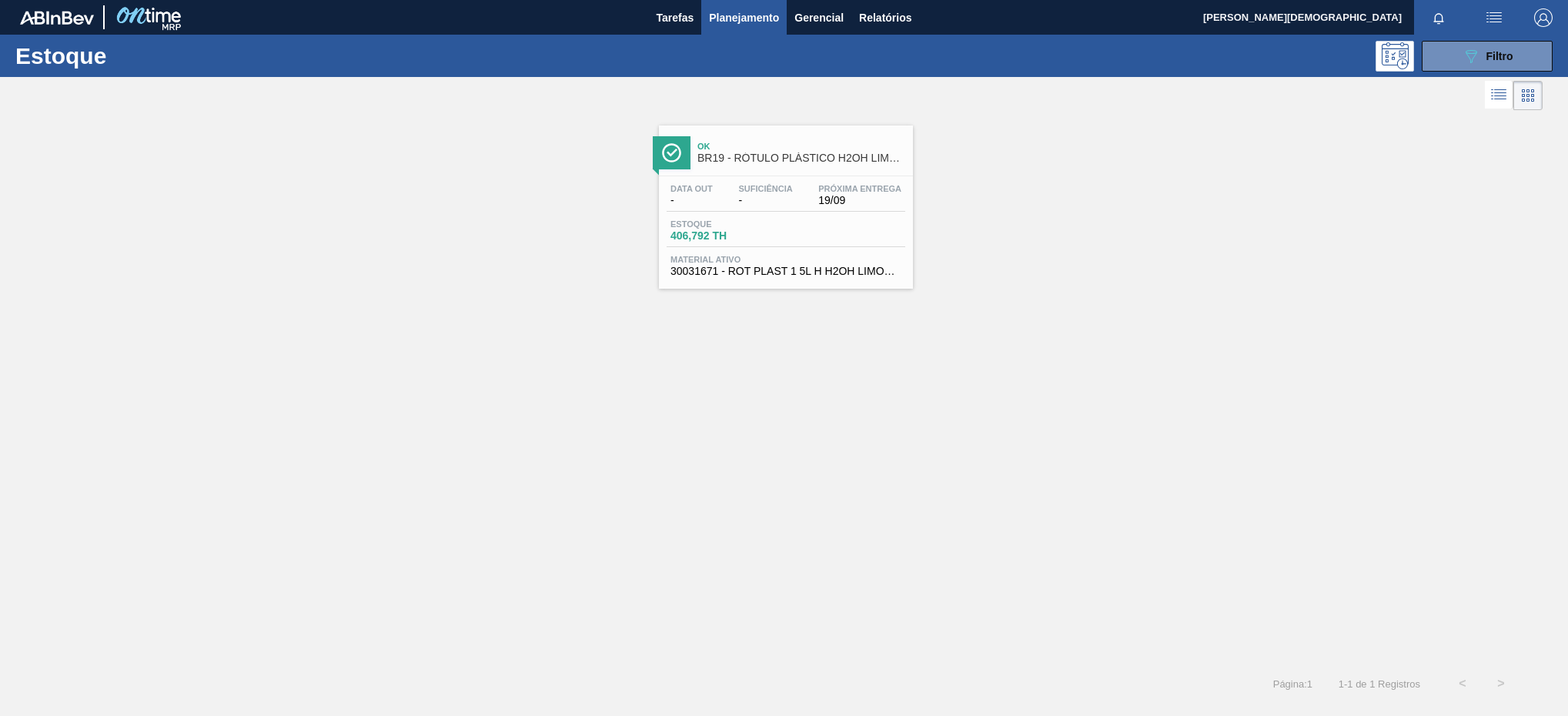
click at [770, 138] on div "Ok BR19 - RÓTULO PLÁSTICO H2OH LIMONETO 1,5L H" at bounding box center [801, 152] width 208 height 35
